Goal: Task Accomplishment & Management: Use online tool/utility

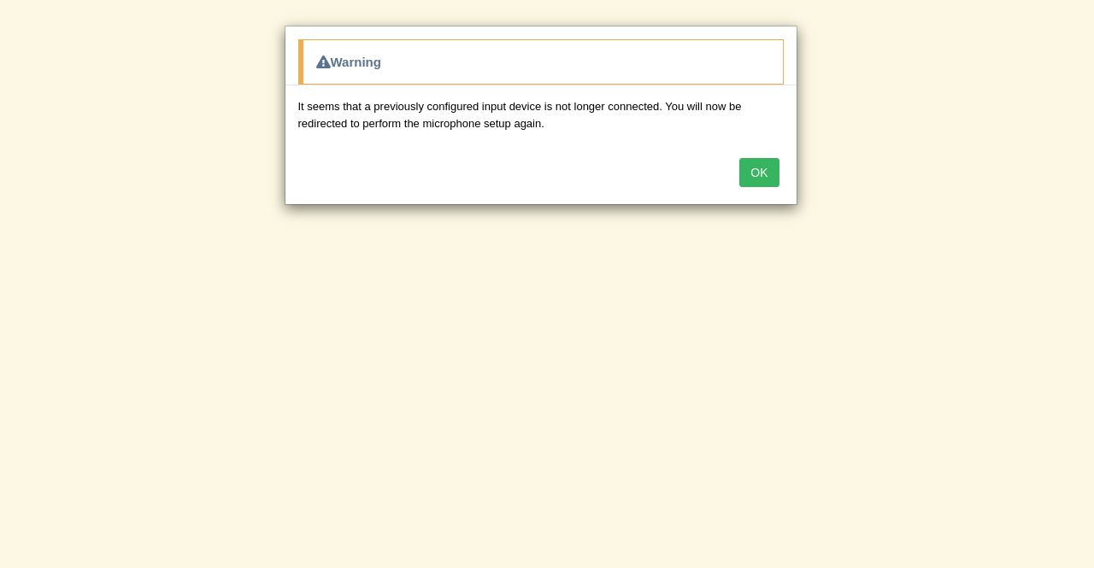
click at [768, 168] on button "OK" at bounding box center [758, 172] width 39 height 29
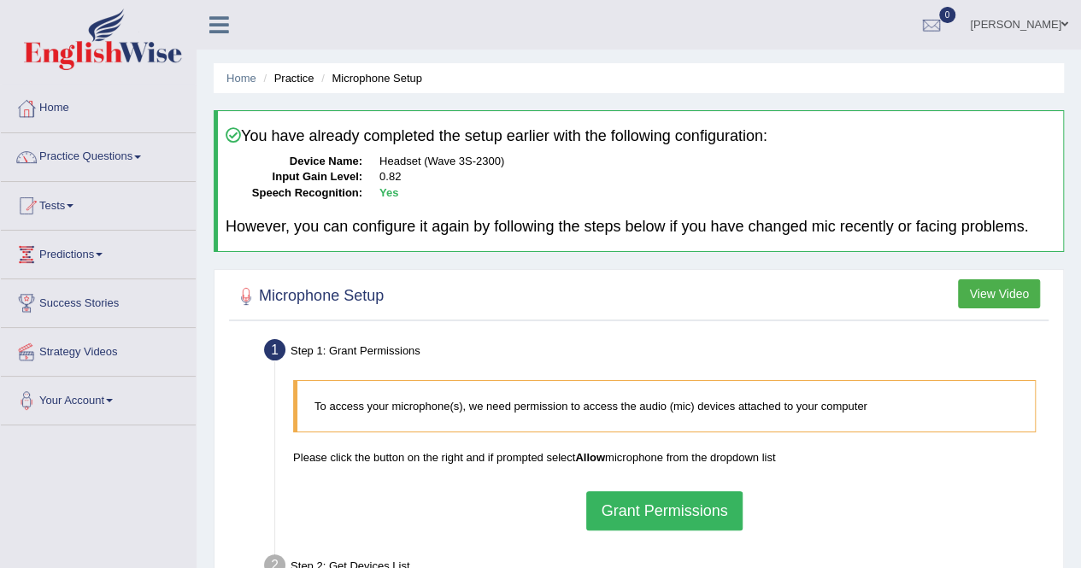
click at [664, 503] on button "Grant Permissions" at bounding box center [664, 510] width 156 height 39
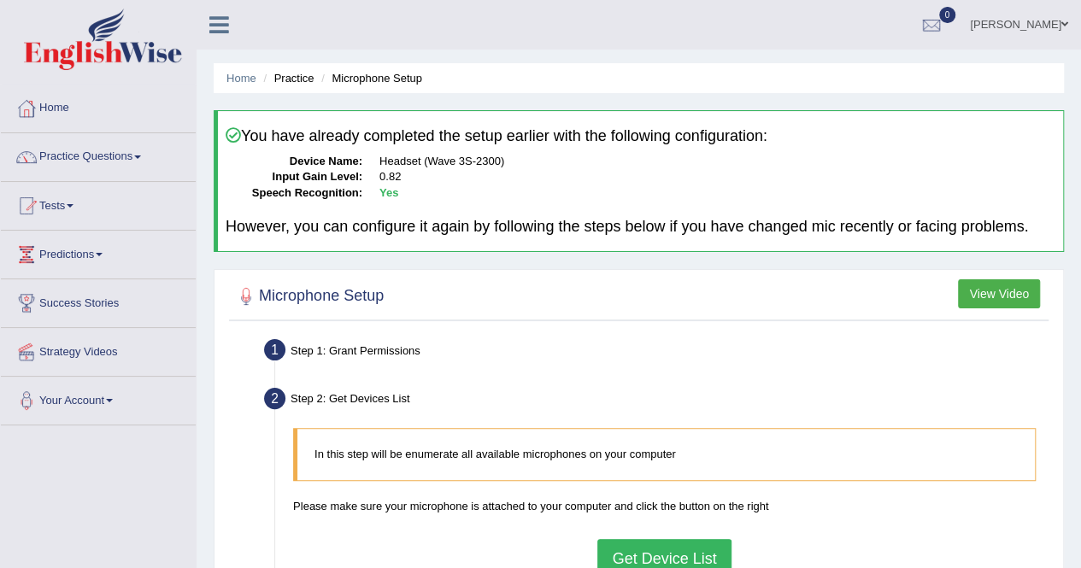
click at [662, 546] on button "Get Device List" at bounding box center [663, 558] width 133 height 39
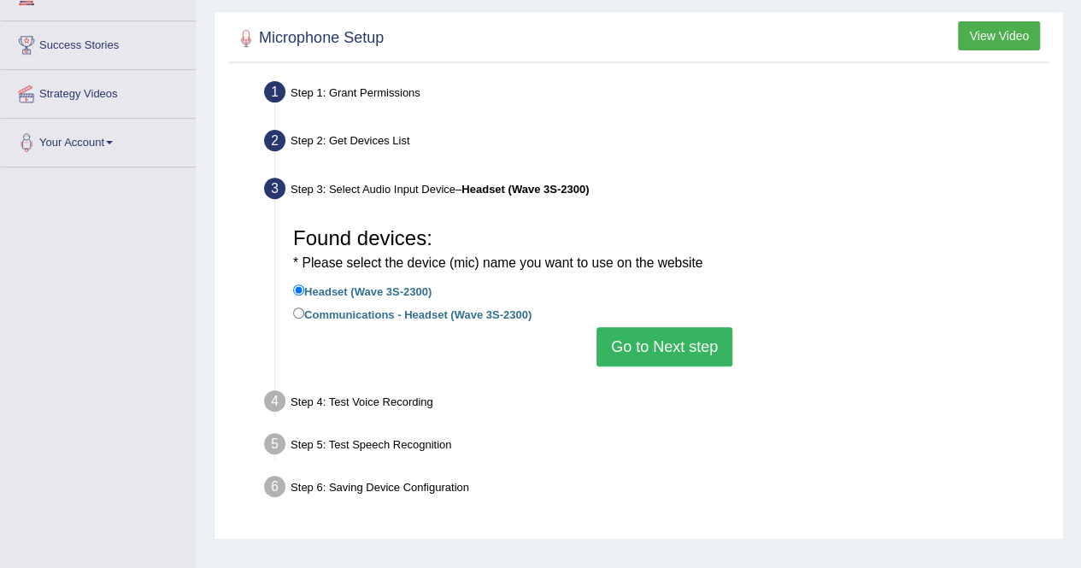
scroll to position [328, 0]
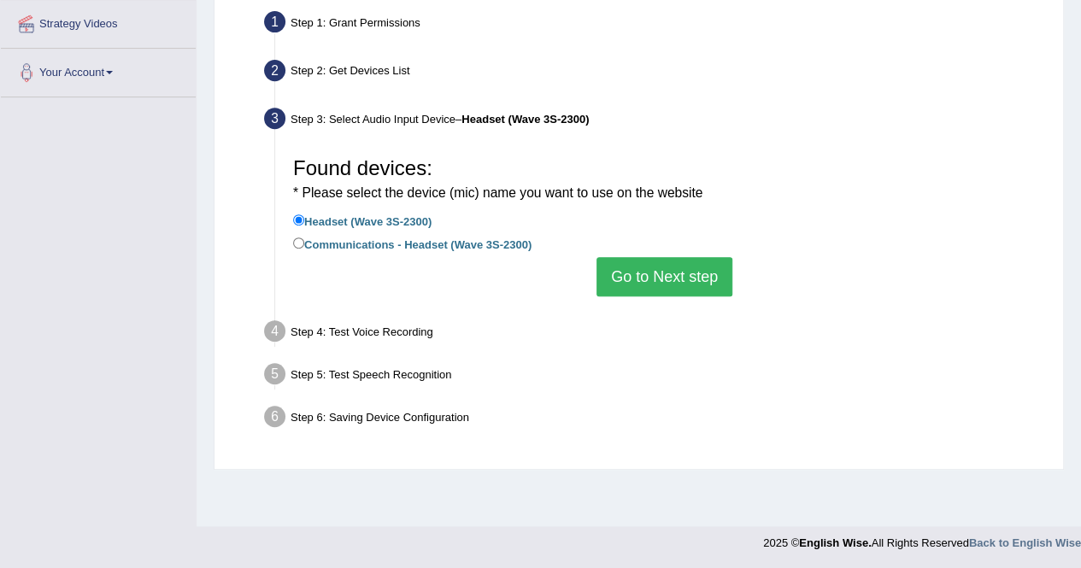
click at [680, 274] on button "Go to Next step" at bounding box center [665, 276] width 136 height 39
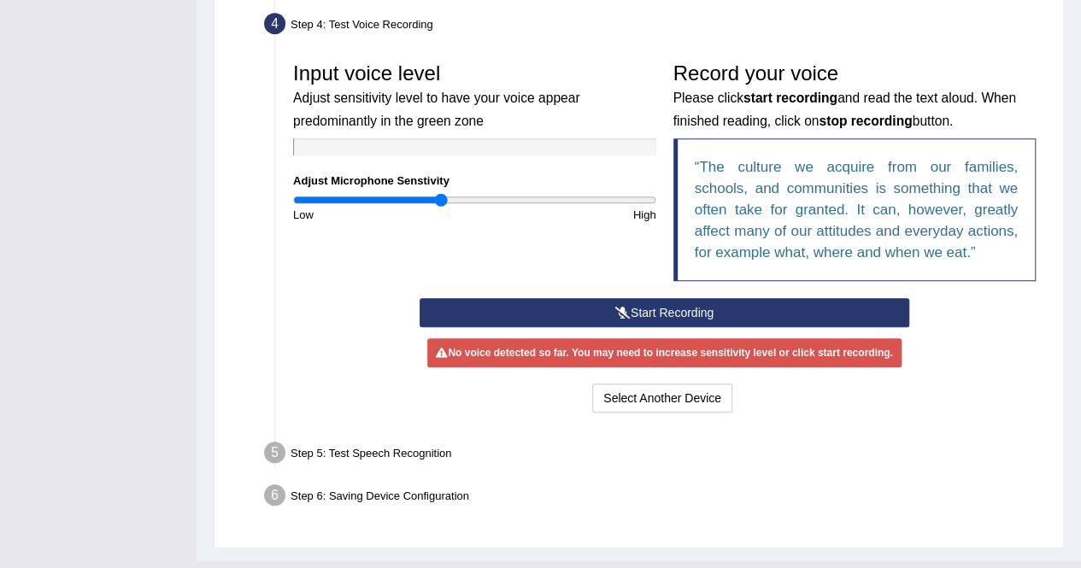
scroll to position [474, 0]
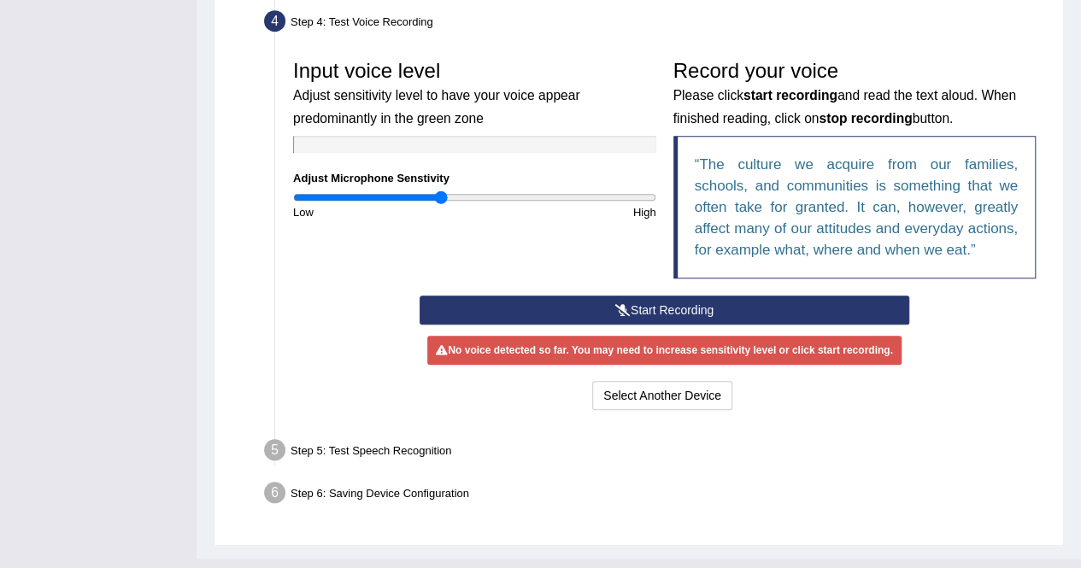
click at [731, 311] on button "Start Recording" at bounding box center [665, 310] width 490 height 29
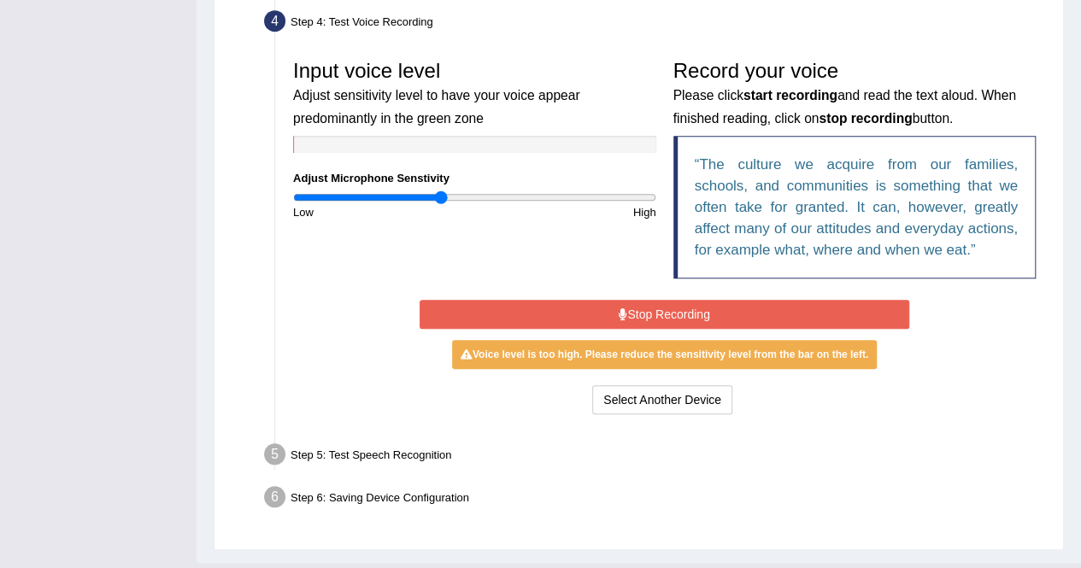
click at [959, 443] on div "Step 5: Test Speech Recognition" at bounding box center [655, 457] width 799 height 38
click at [860, 309] on button "Stop Recording" at bounding box center [665, 314] width 490 height 29
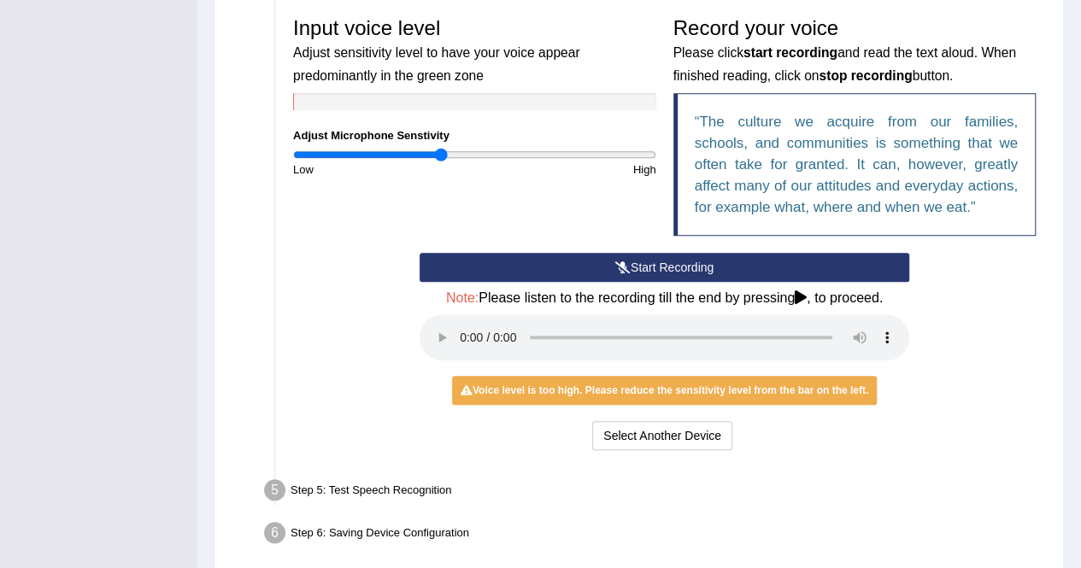
scroll to position [522, 0]
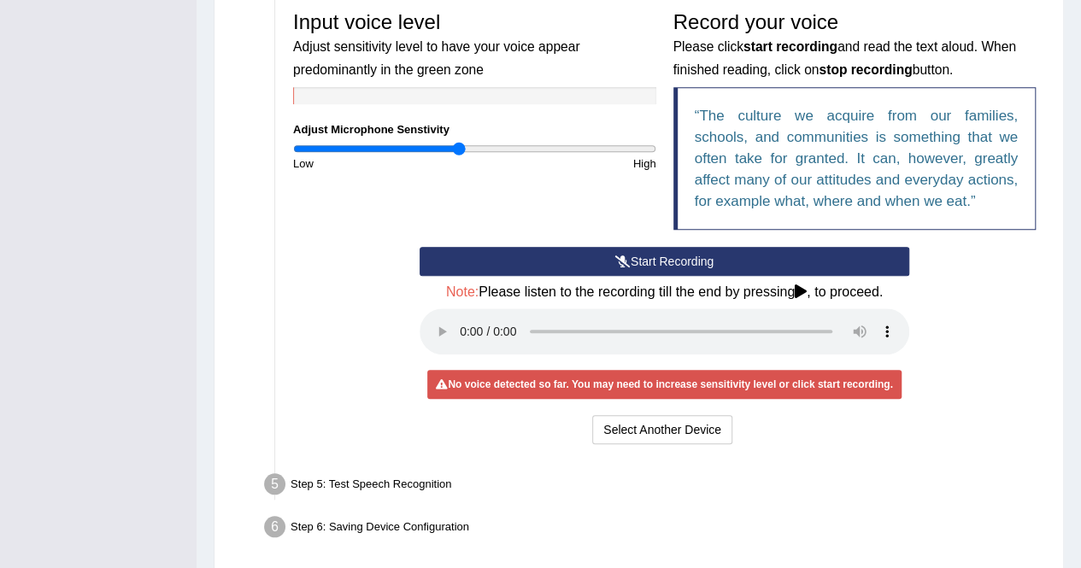
type input "0.92"
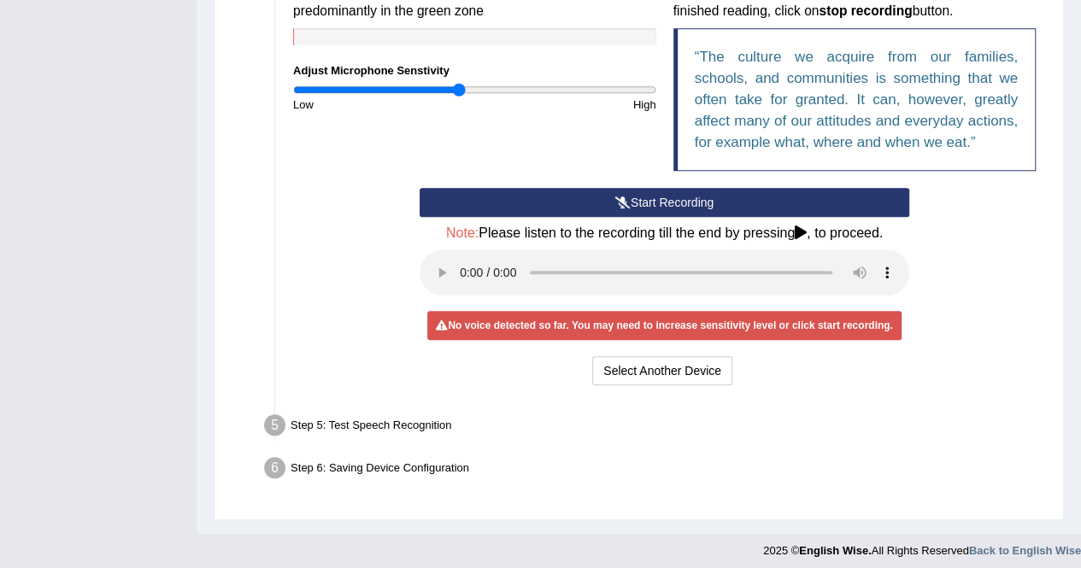
scroll to position [585, 0]
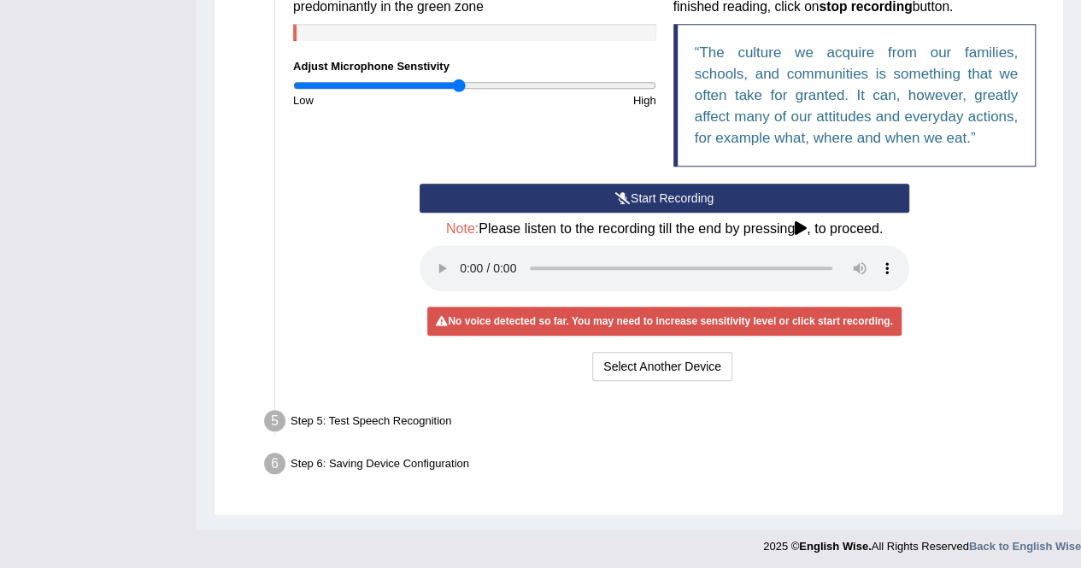
click at [681, 431] on div "Step 5: Test Speech Recognition" at bounding box center [655, 424] width 799 height 38
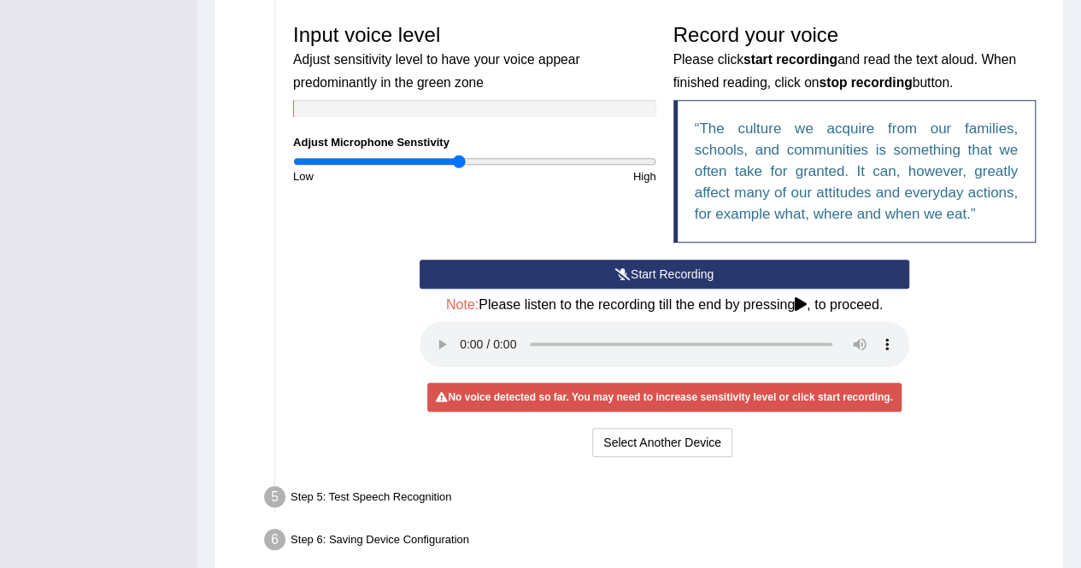
scroll to position [508, 0]
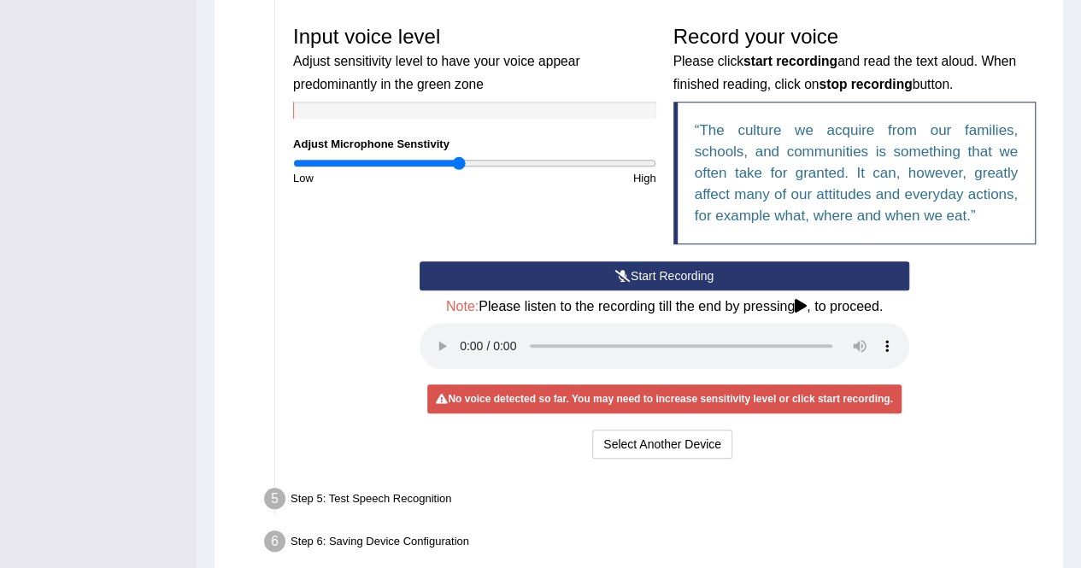
click at [778, 270] on button "Start Recording" at bounding box center [665, 276] width 490 height 29
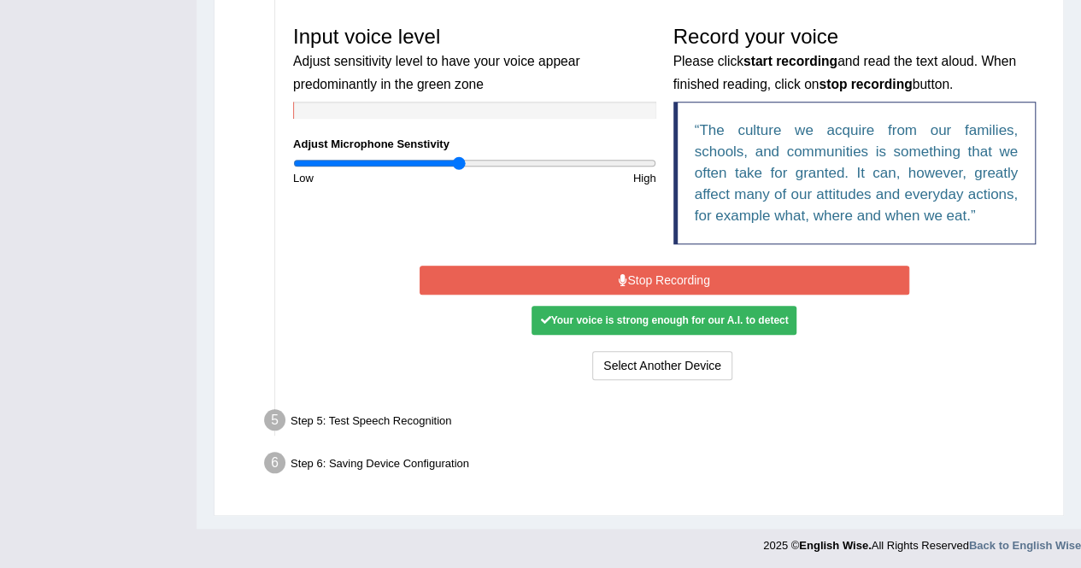
click at [774, 283] on button "Stop Recording" at bounding box center [665, 280] width 490 height 29
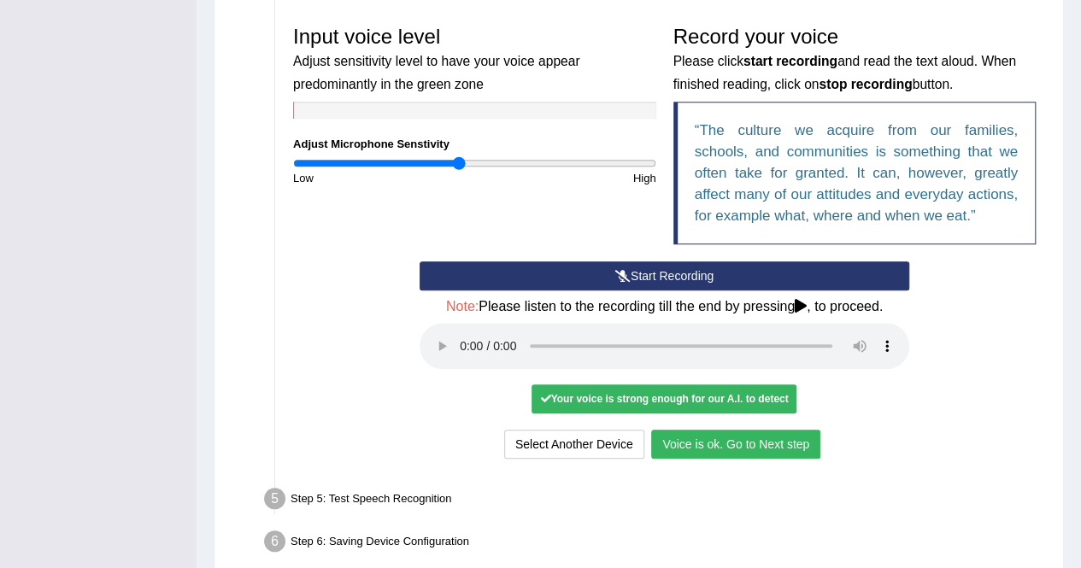
click at [766, 445] on button "Voice is ok. Go to Next step" at bounding box center [735, 444] width 169 height 29
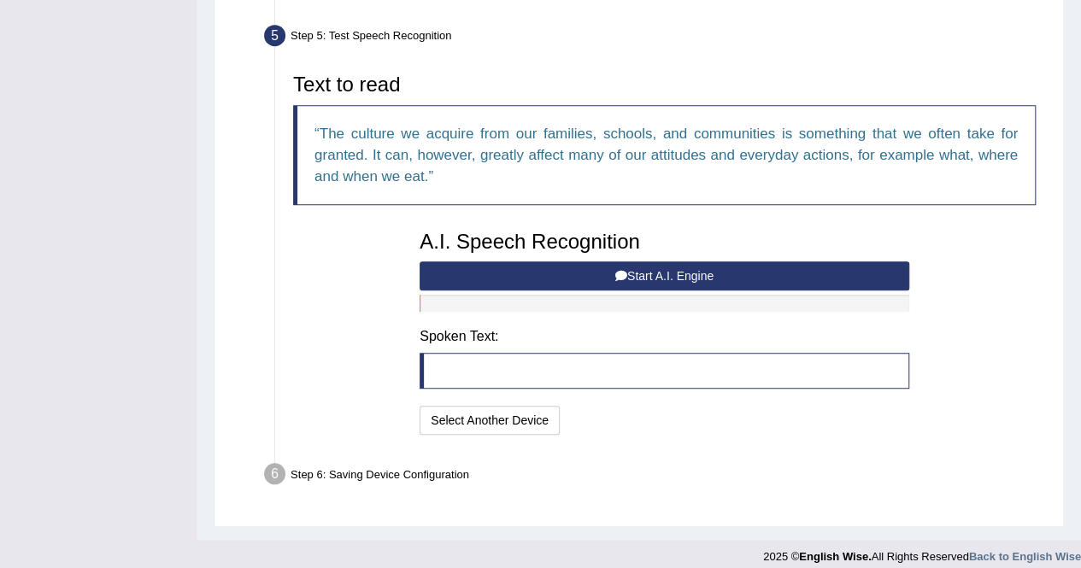
click at [776, 277] on button "Start A.I. Engine" at bounding box center [665, 276] width 490 height 29
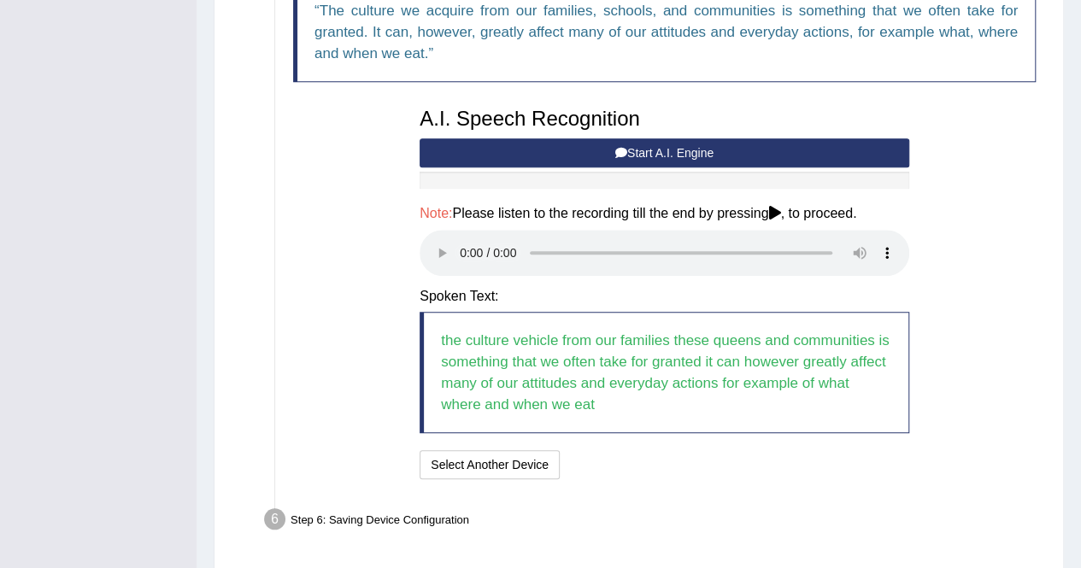
scroll to position [686, 0]
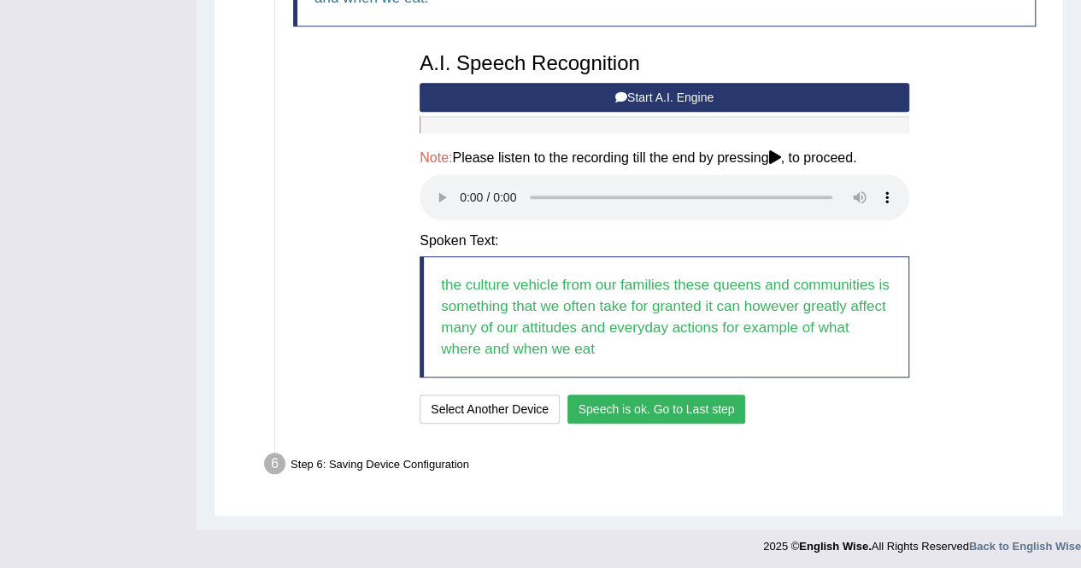
click at [711, 406] on button "Speech is ok. Go to Last step" at bounding box center [657, 409] width 179 height 29
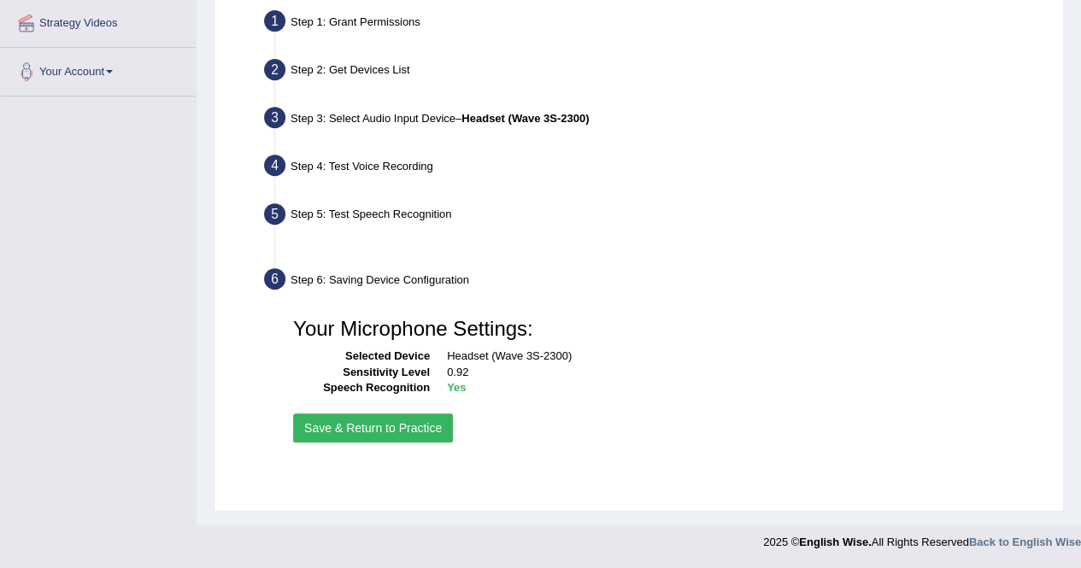
scroll to position [328, 0]
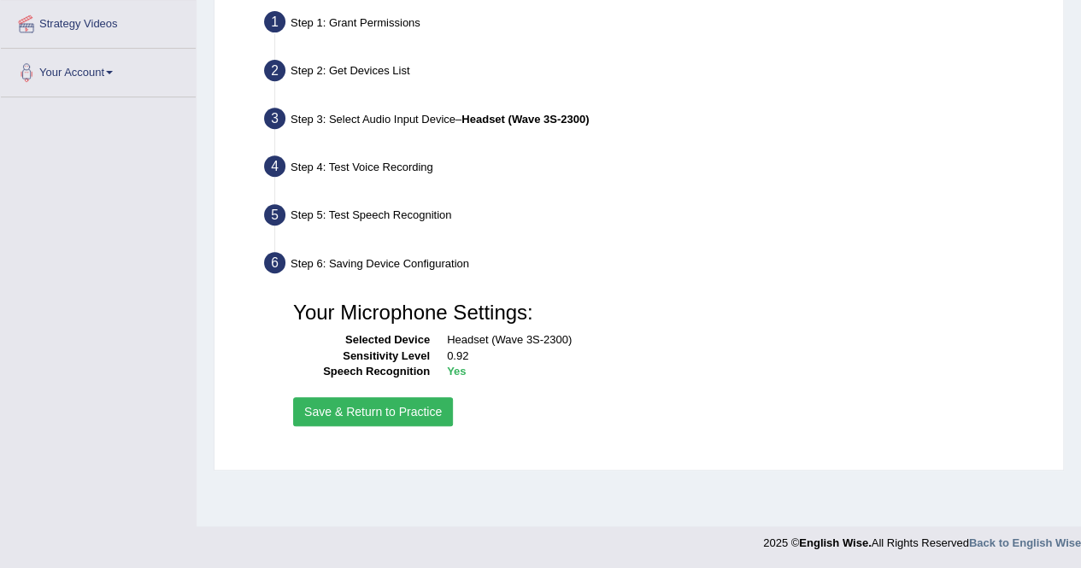
click at [399, 409] on button "Save & Return to Practice" at bounding box center [373, 411] width 160 height 29
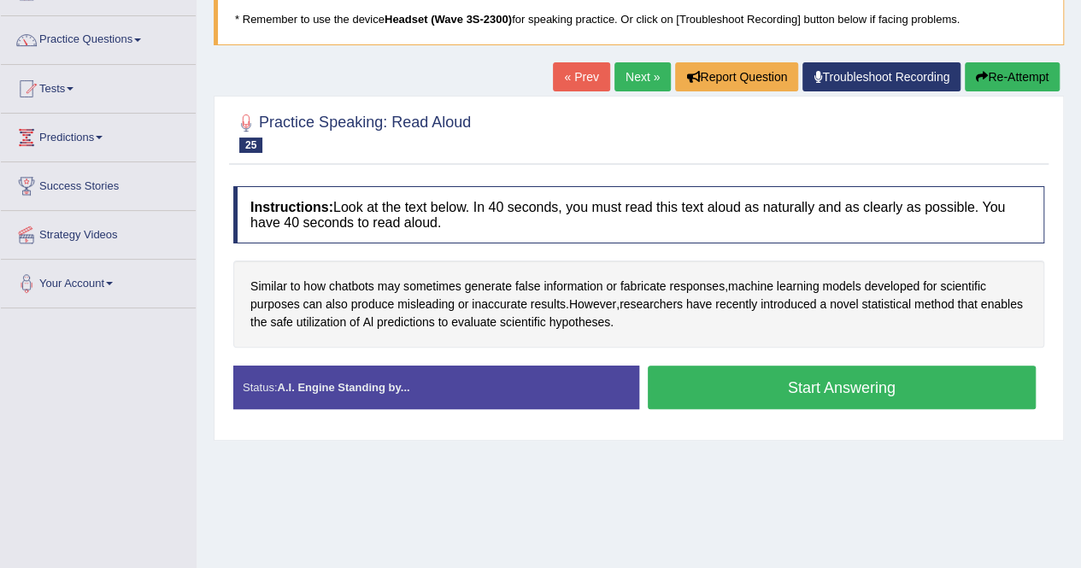
scroll to position [121, 0]
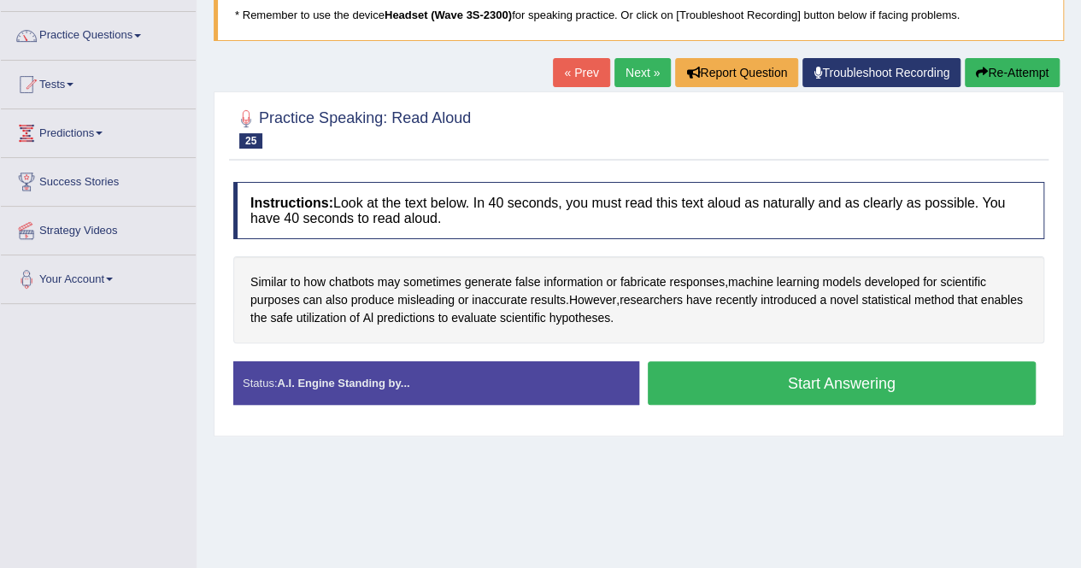
click at [932, 395] on button "Start Answering" at bounding box center [842, 384] width 389 height 44
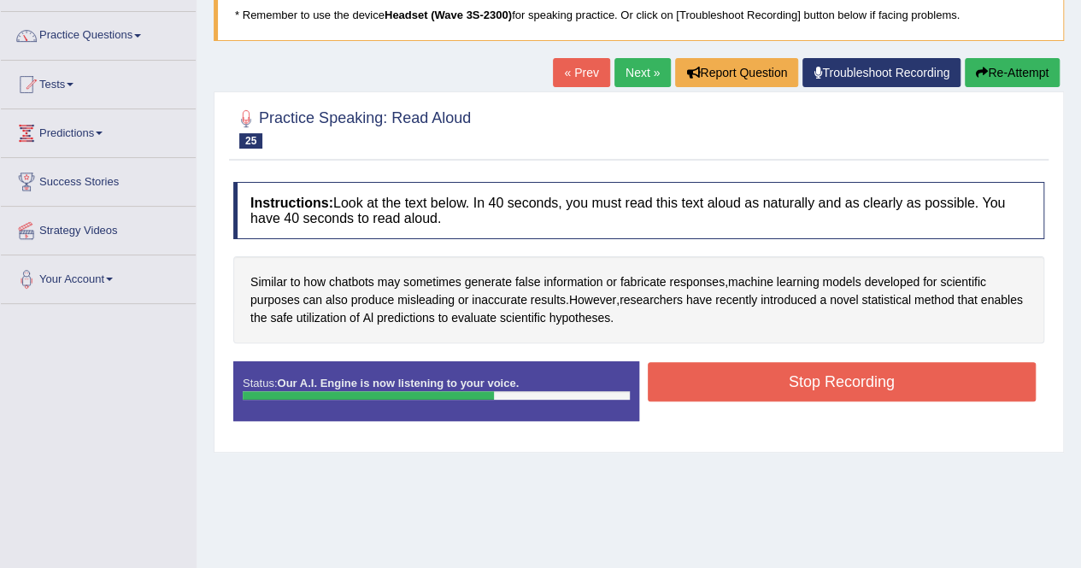
click at [928, 386] on button "Stop Recording" at bounding box center [842, 381] width 389 height 39
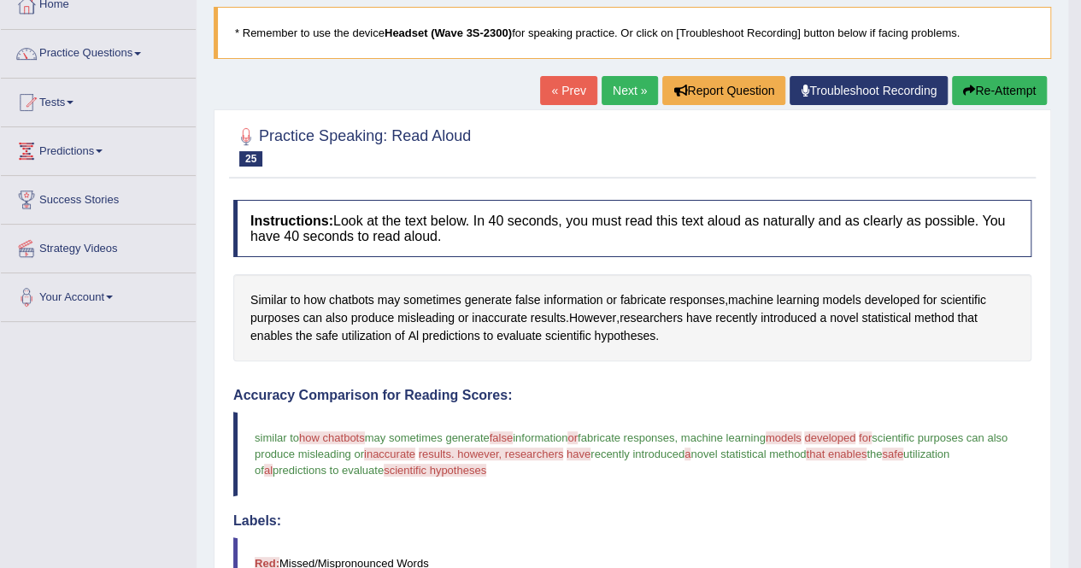
scroll to position [103, 0]
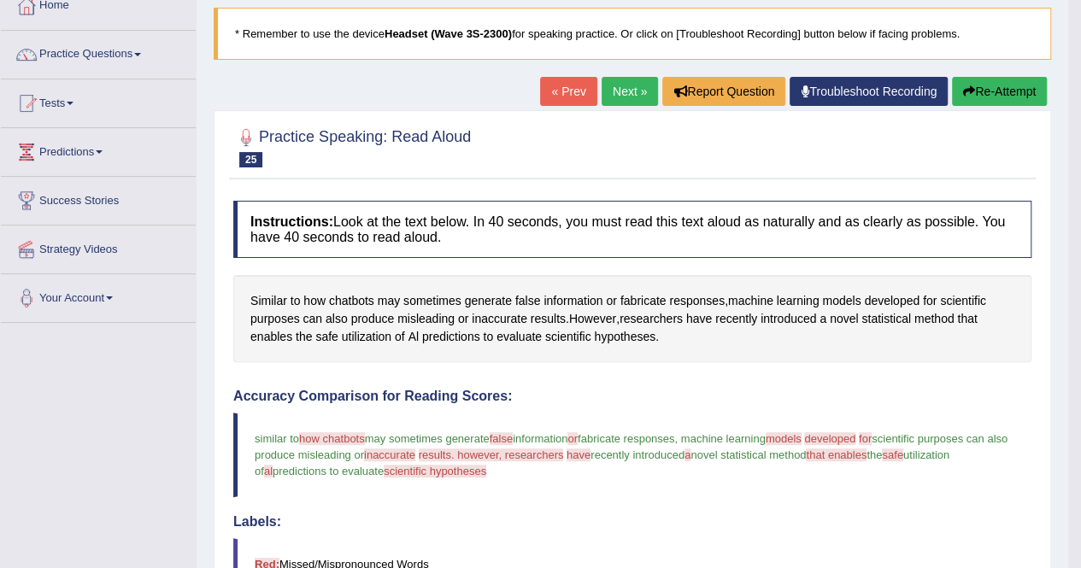
click at [621, 91] on link "Next »" at bounding box center [630, 91] width 56 height 29
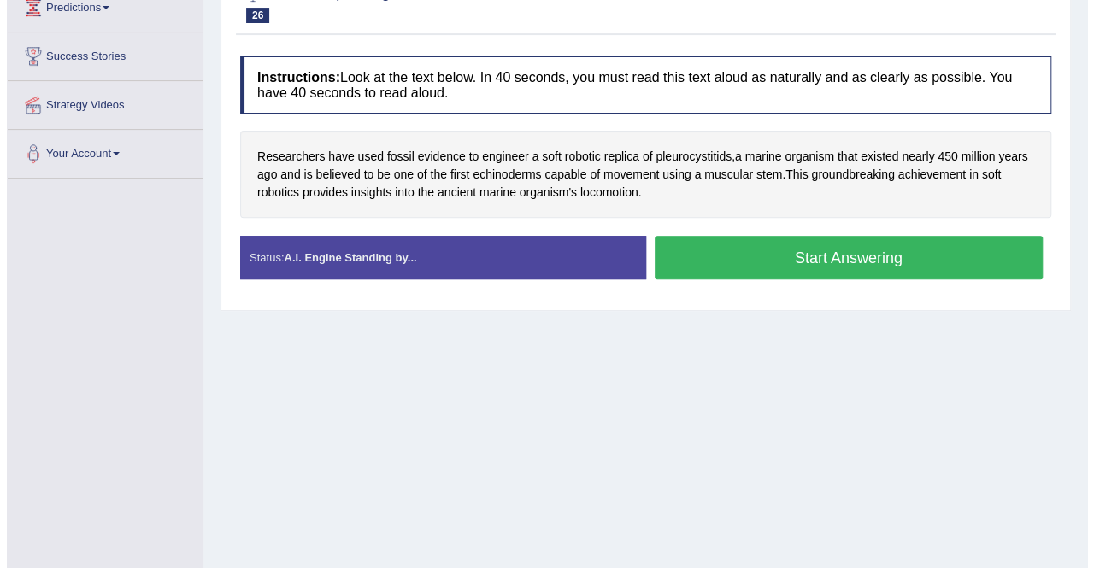
scroll to position [248, 0]
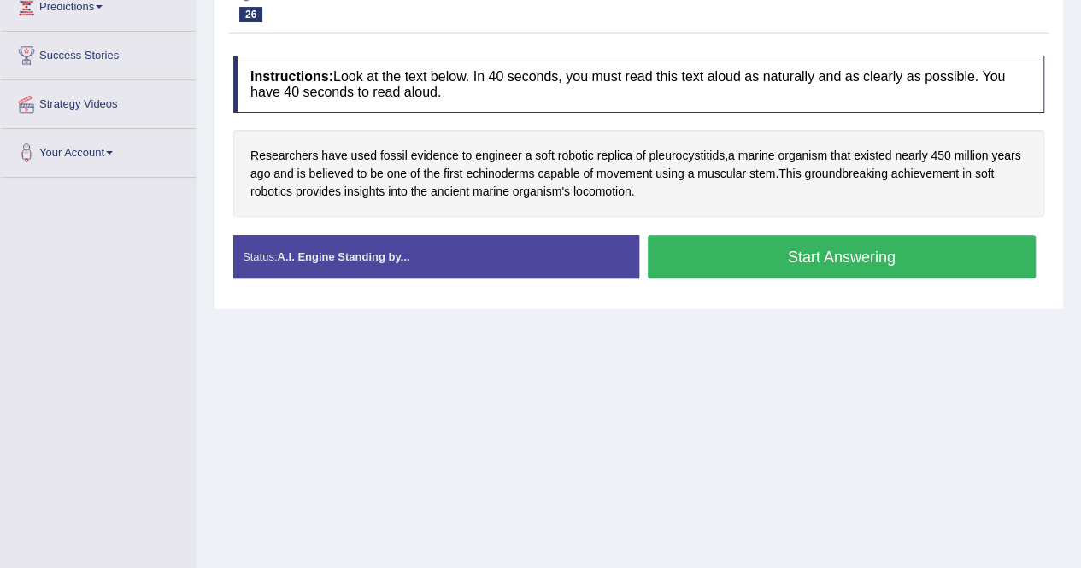
click at [964, 267] on button "Start Answering" at bounding box center [842, 257] width 389 height 44
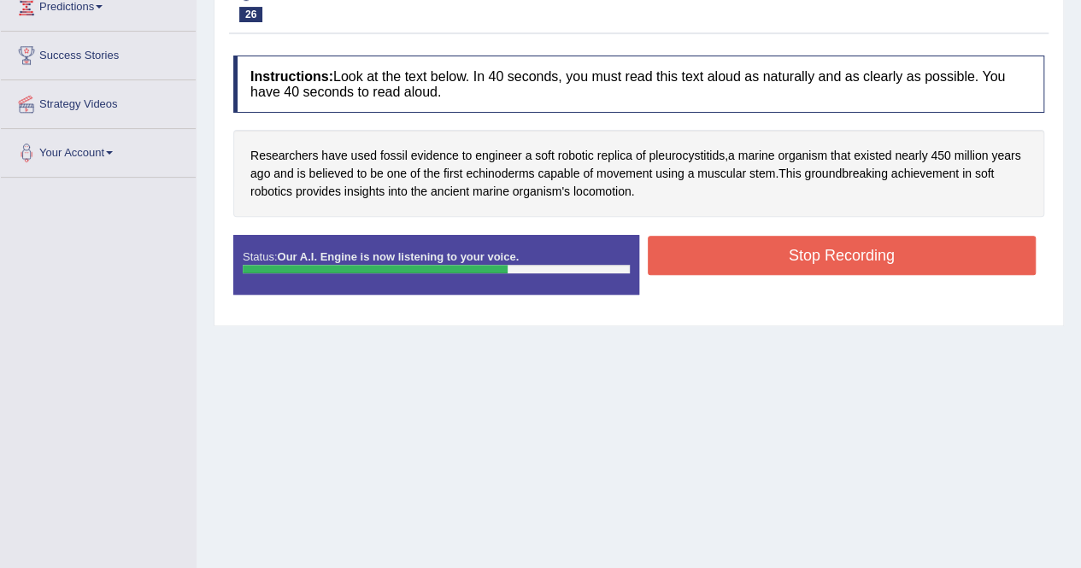
click at [969, 253] on button "Stop Recording" at bounding box center [842, 255] width 389 height 39
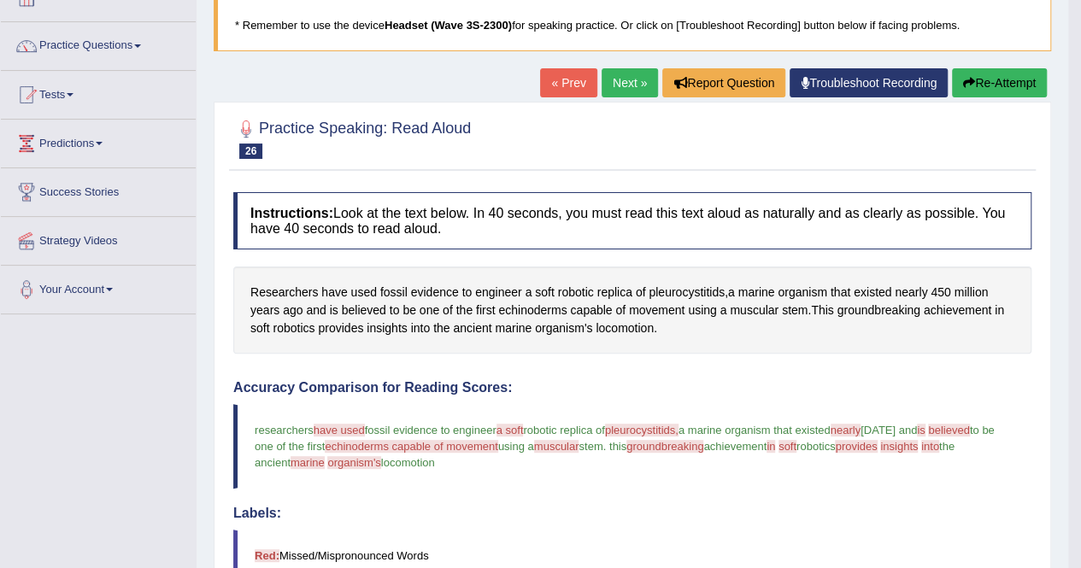
scroll to position [0, 0]
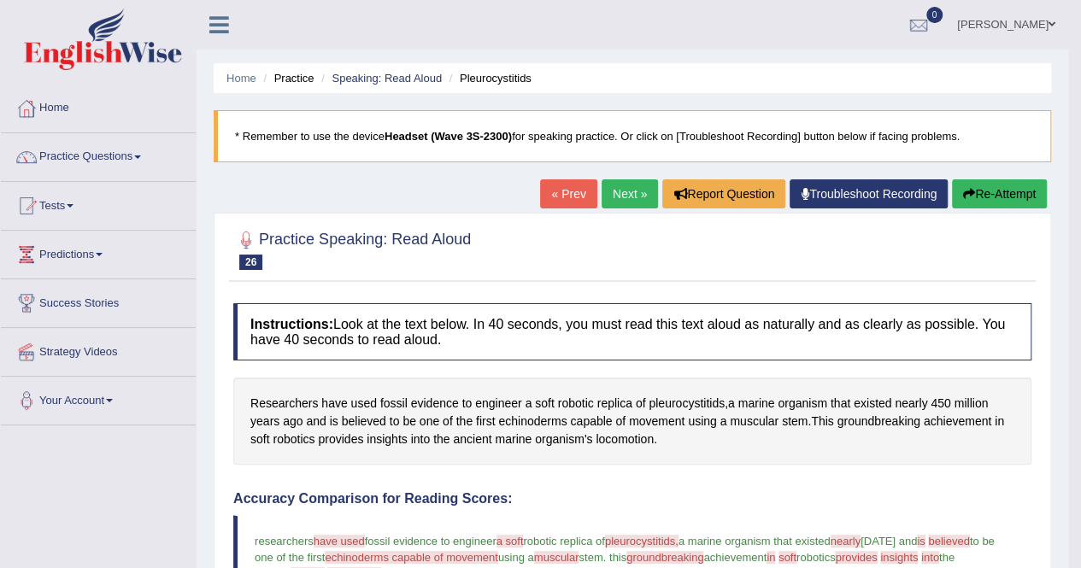
click at [141, 156] on span at bounding box center [137, 157] width 7 height 3
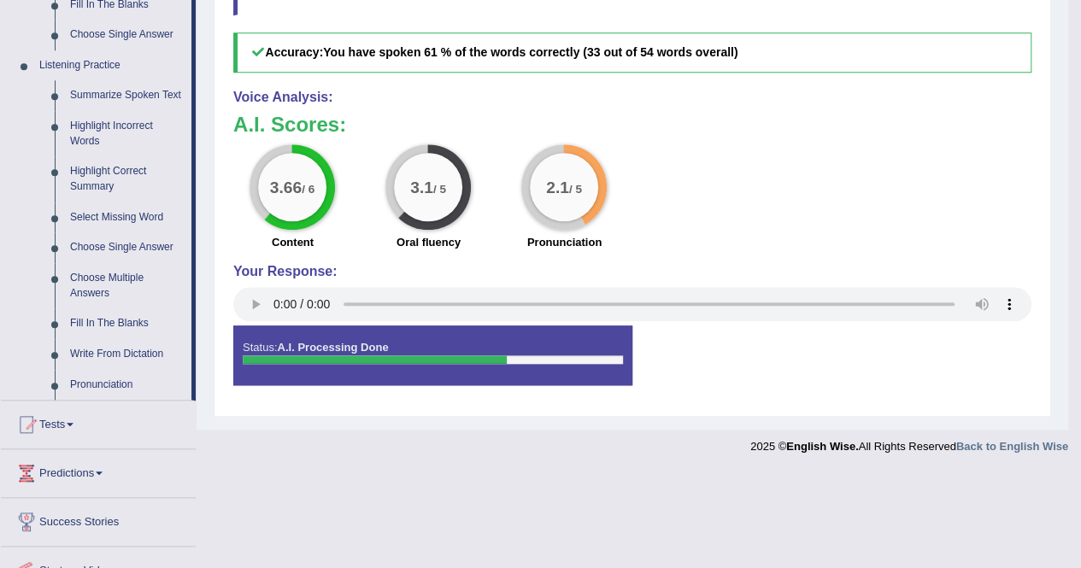
scroll to position [692, 0]
